Goal: Share content

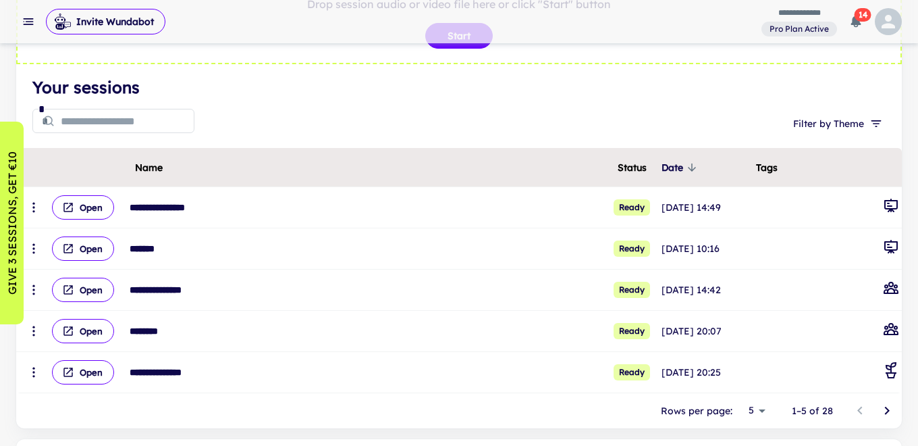
scroll to position [134, 0]
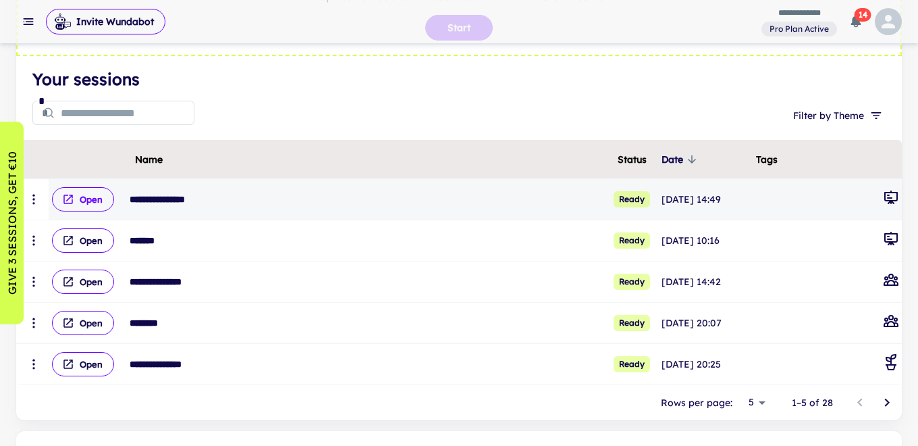
click at [83, 198] on button "Open" at bounding box center [83, 199] width 62 height 24
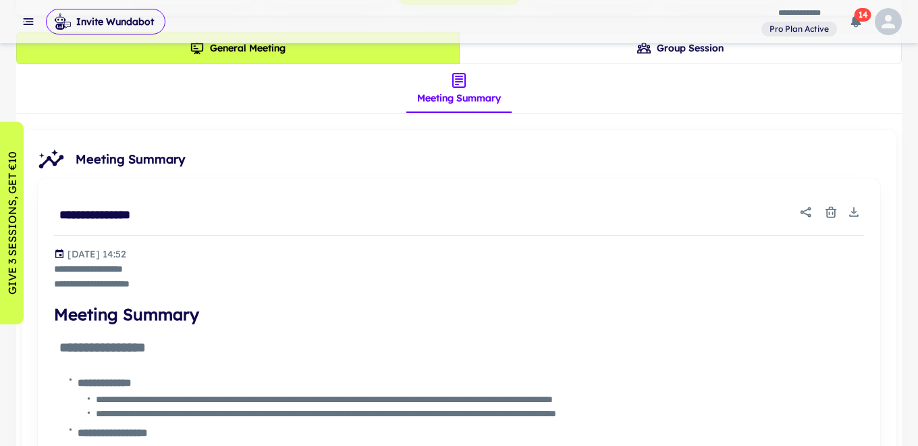
scroll to position [348, 0]
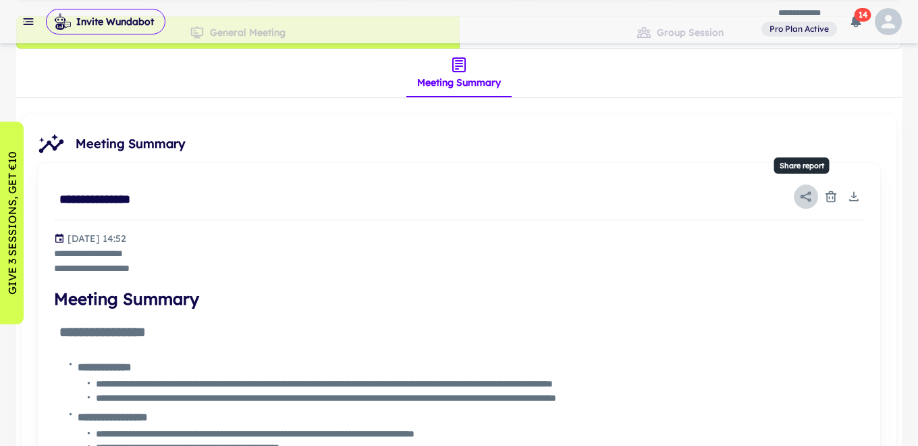
click at [808, 196] on icon "Share report" at bounding box center [806, 197] width 14 height 14
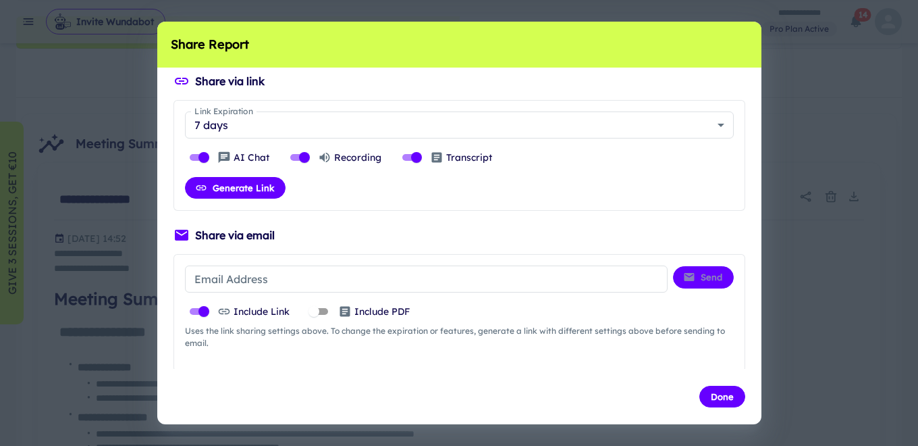
click at [371, 314] on p "Include PDF" at bounding box center [381, 311] width 55 height 15
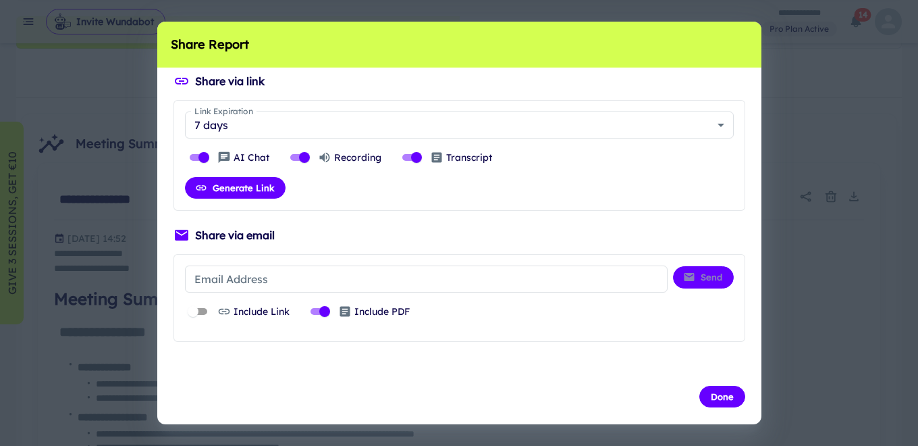
click at [249, 282] on input "Email Address" at bounding box center [426, 278] width 483 height 27
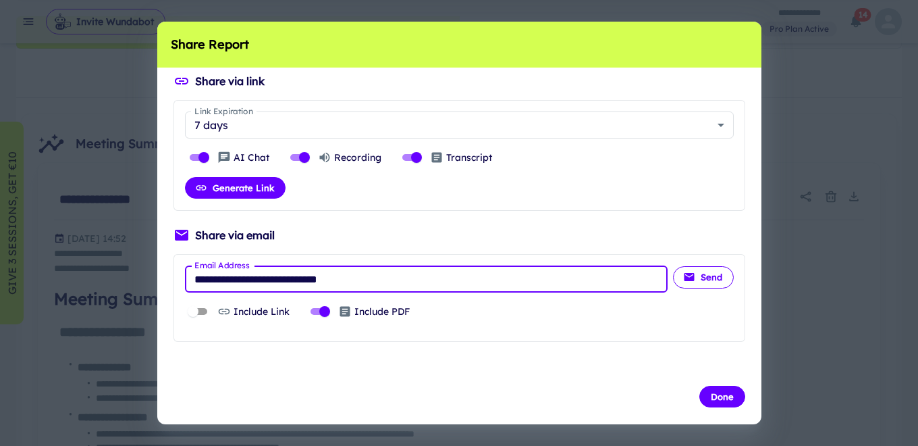
type input "**********"
click at [710, 275] on button "Send" at bounding box center [703, 277] width 61 height 22
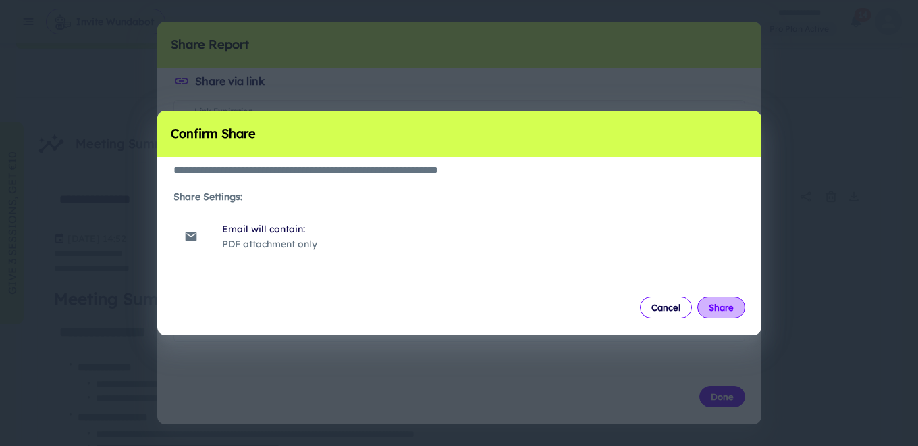
click at [721, 315] on button "Share" at bounding box center [721, 307] width 48 height 22
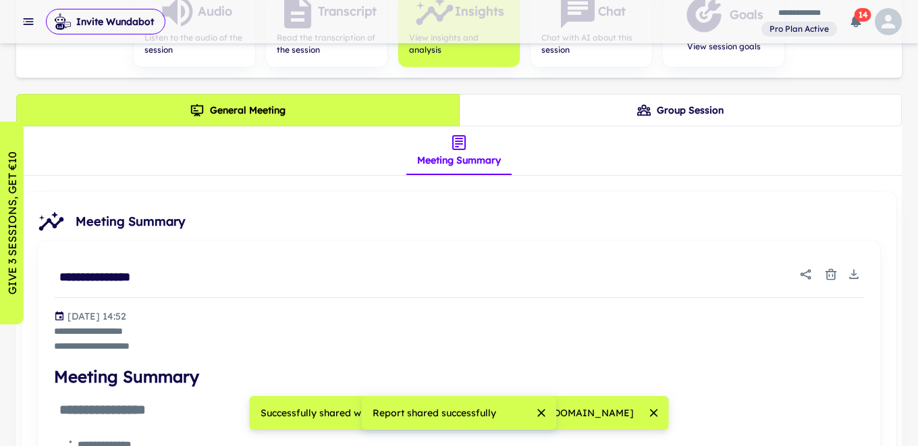
scroll to position [223, 0]
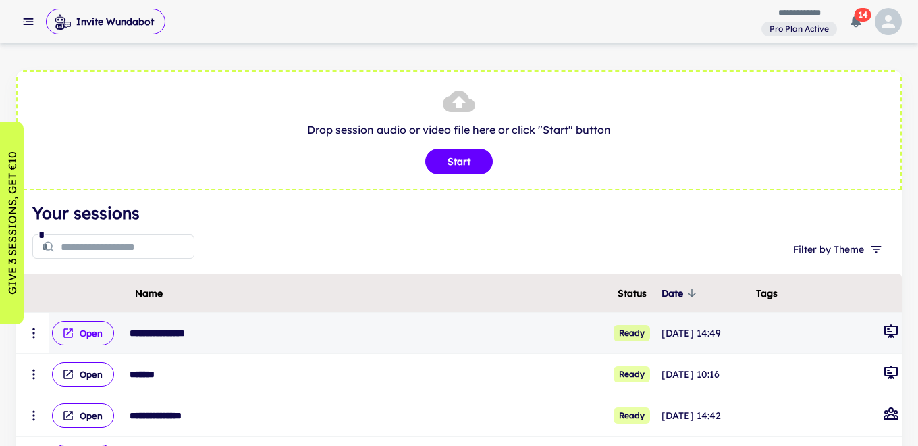
click at [97, 331] on button "Open" at bounding box center [83, 333] width 62 height 24
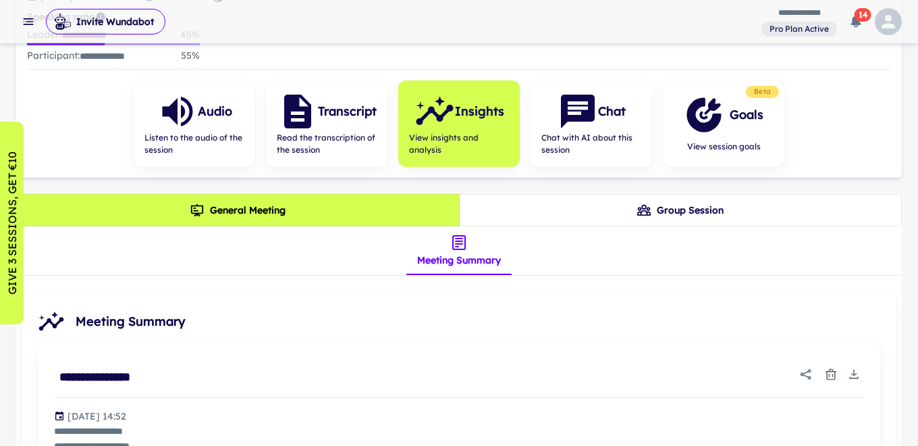
scroll to position [174, 0]
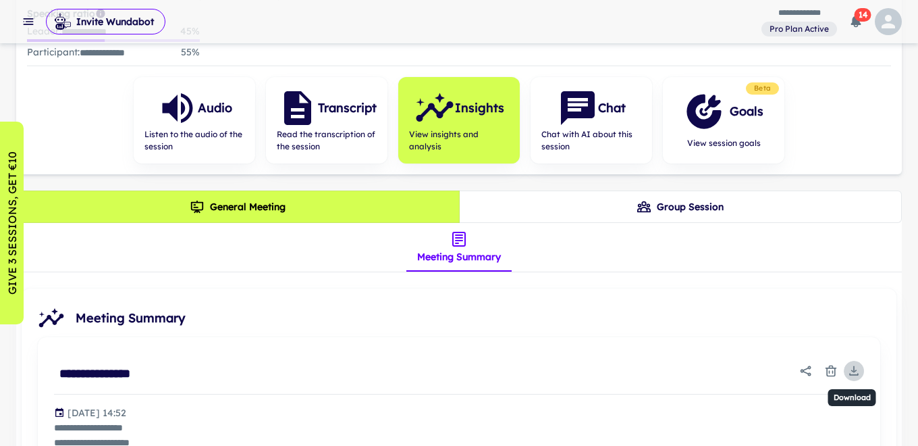
click at [855, 367] on icon "Download" at bounding box center [854, 371] width 14 height 14
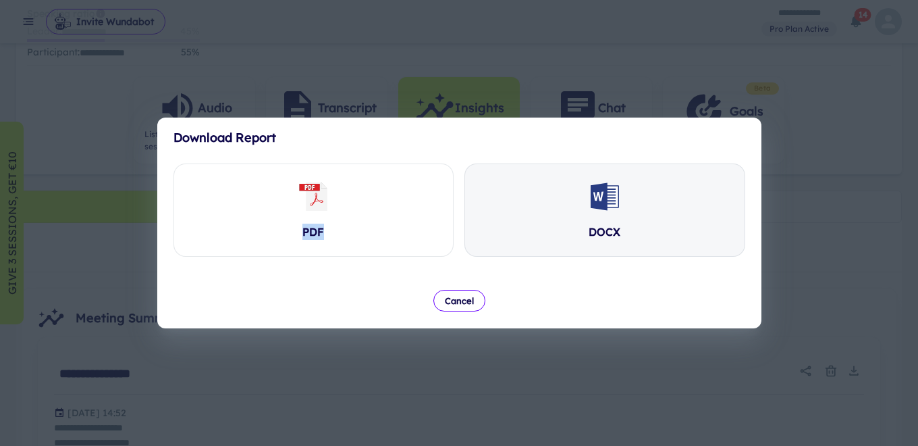
drag, startPoint x: 335, startPoint y: 196, endPoint x: 627, endPoint y: 215, distance: 293.0
click at [626, 215] on div "PDF DOCX" at bounding box center [460, 209] width 572 height 93
click at [627, 215] on div "DOCX" at bounding box center [605, 210] width 280 height 92
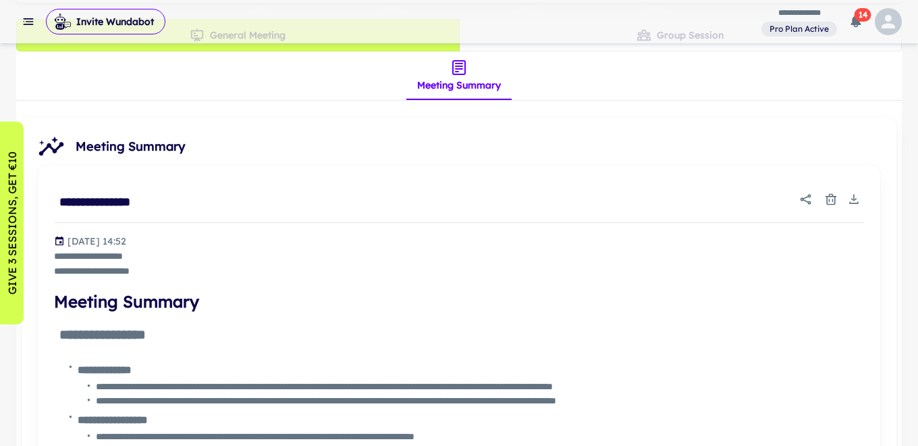
scroll to position [347, 0]
